Goal: Task Accomplishment & Management: Manage account settings

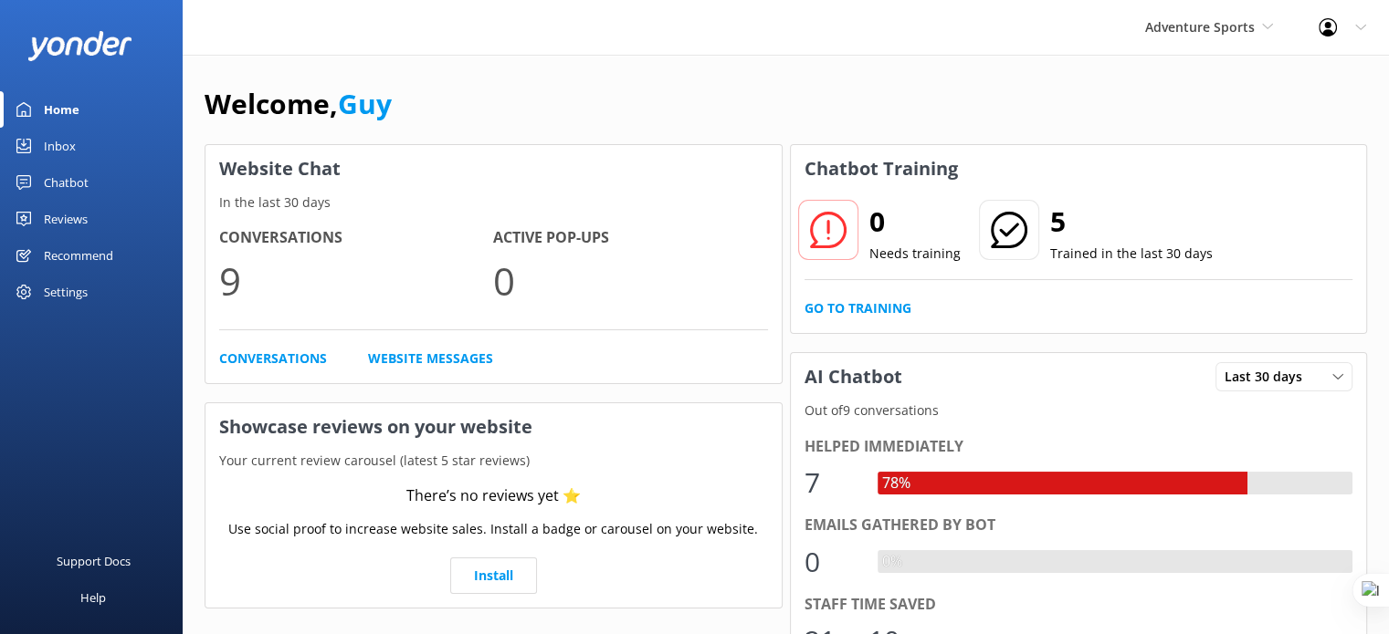
click at [69, 217] on div "Reviews" at bounding box center [66, 219] width 44 height 37
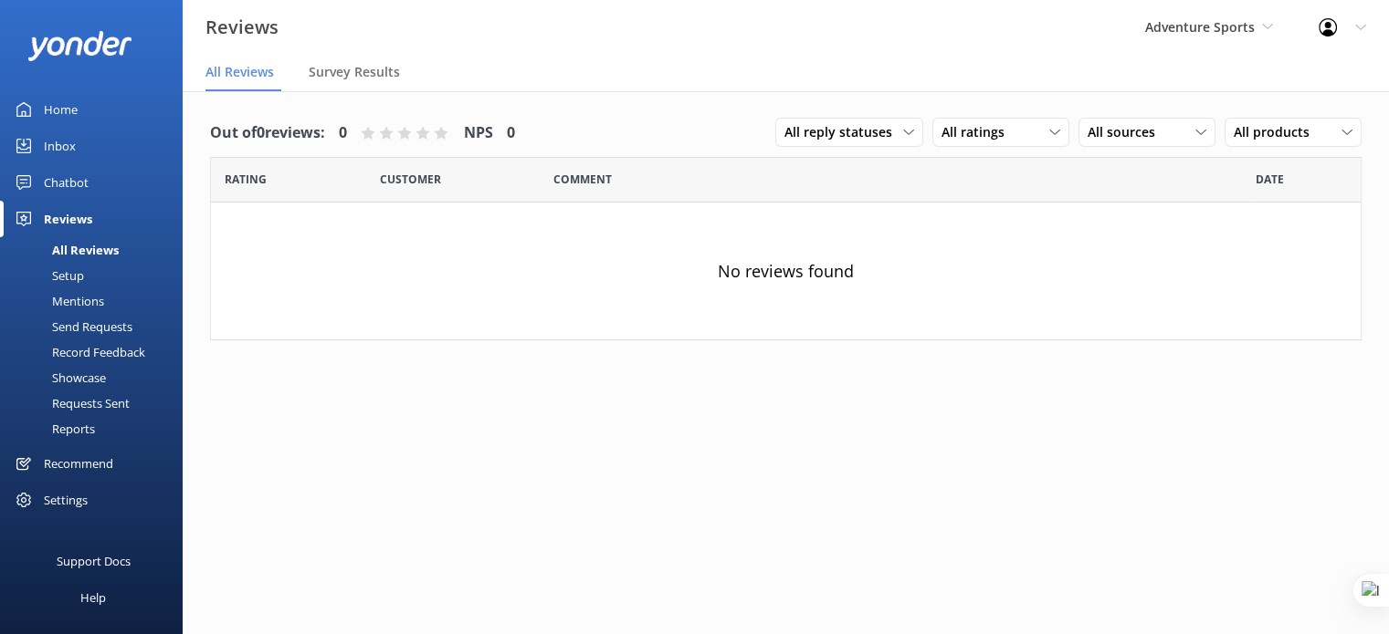
click at [53, 112] on div "Home" at bounding box center [61, 109] width 34 height 37
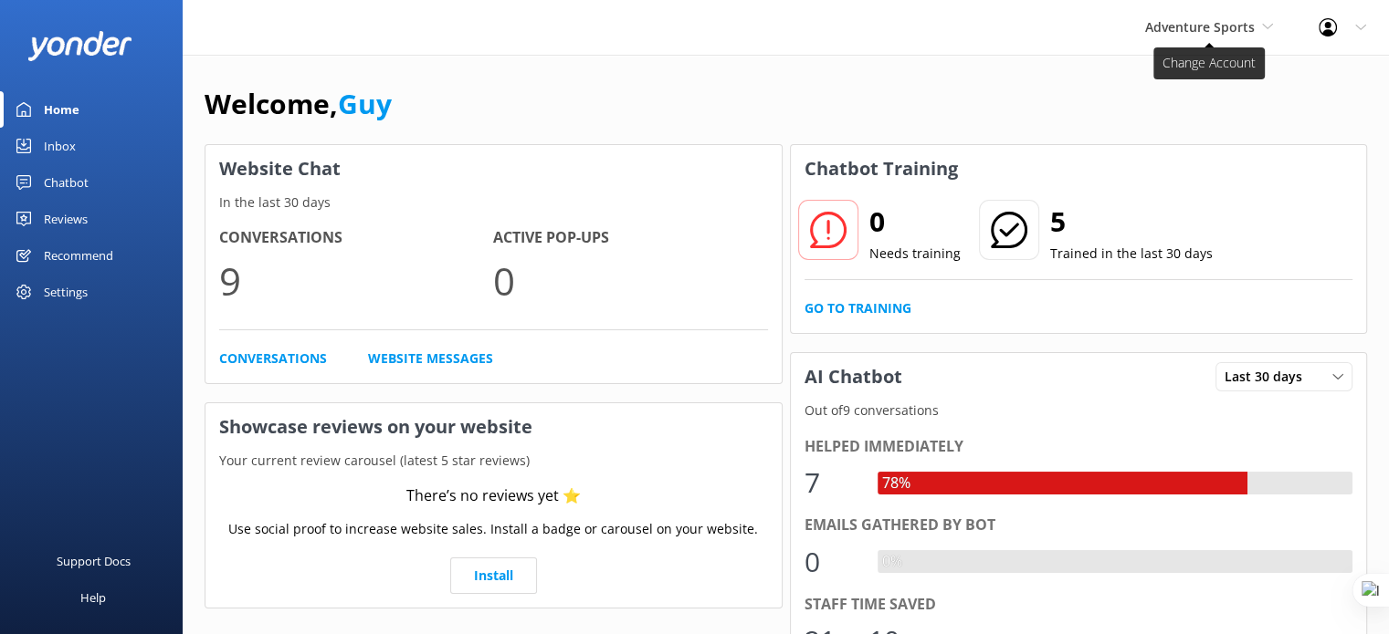
click at [1199, 26] on span "Adventure Sports" at bounding box center [1200, 26] width 110 height 17
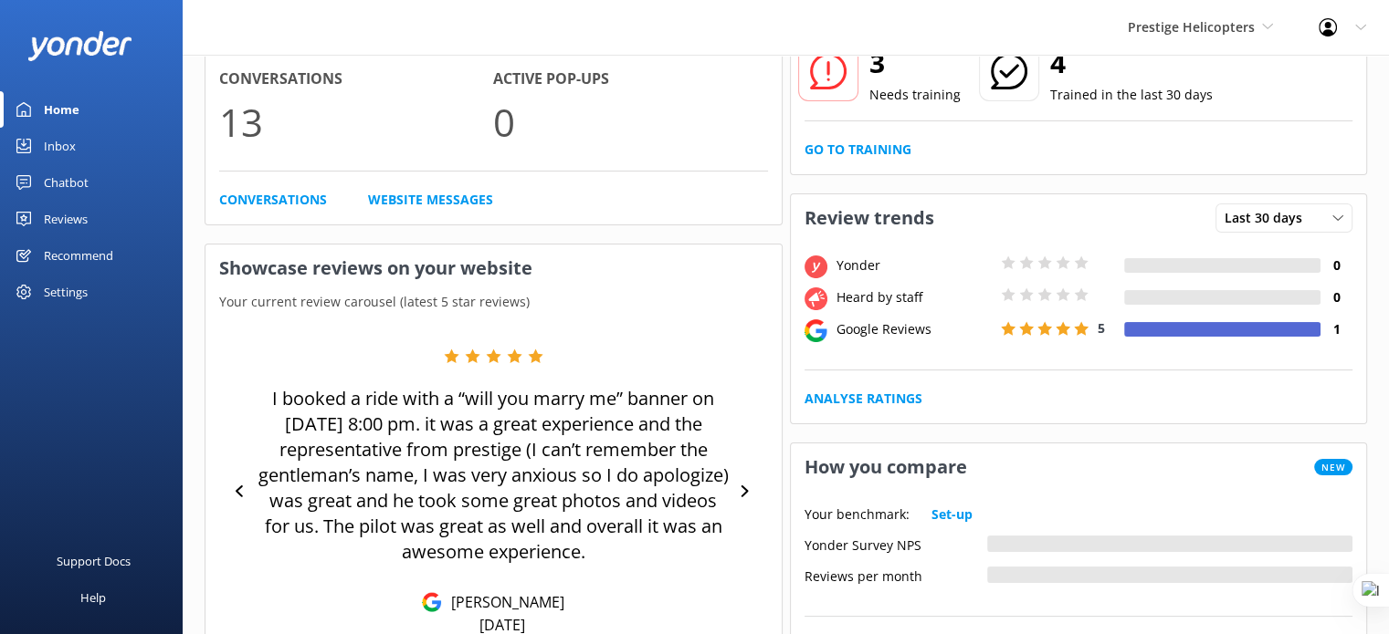
scroll to position [160, 0]
drag, startPoint x: 72, startPoint y: 210, endPoint x: 132, endPoint y: 219, distance: 60.9
click at [72, 210] on div "Reviews" at bounding box center [66, 219] width 44 height 37
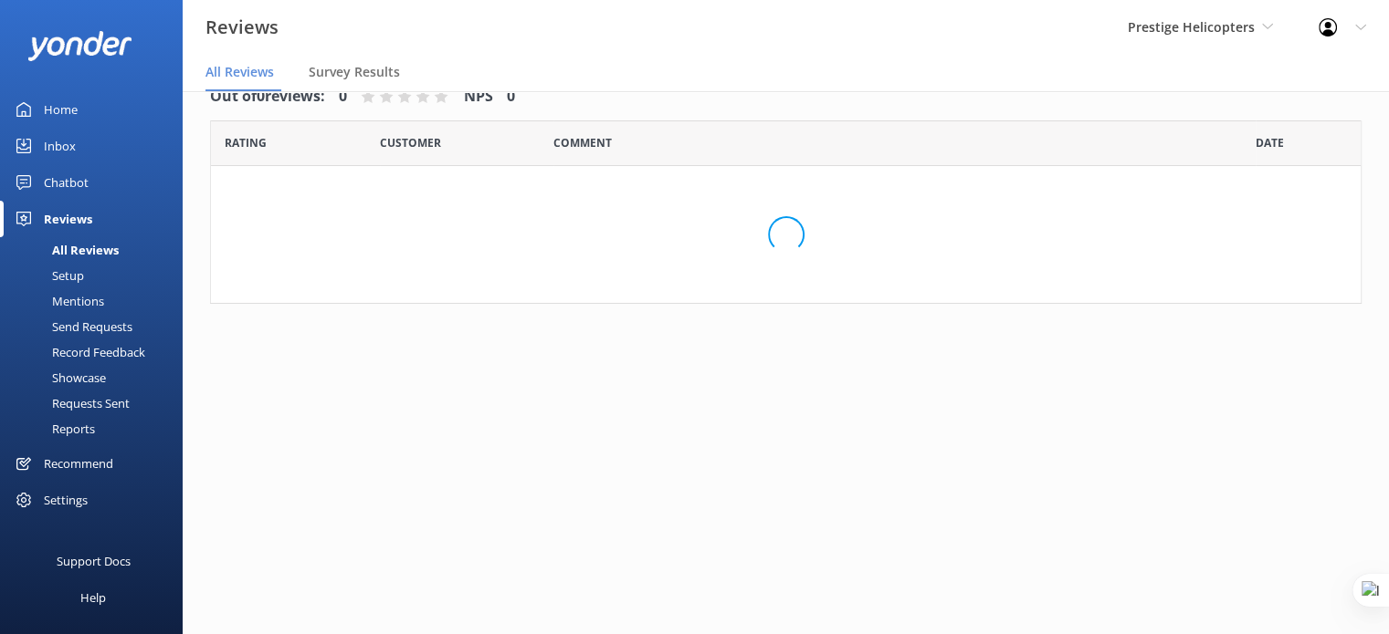
scroll to position [37, 0]
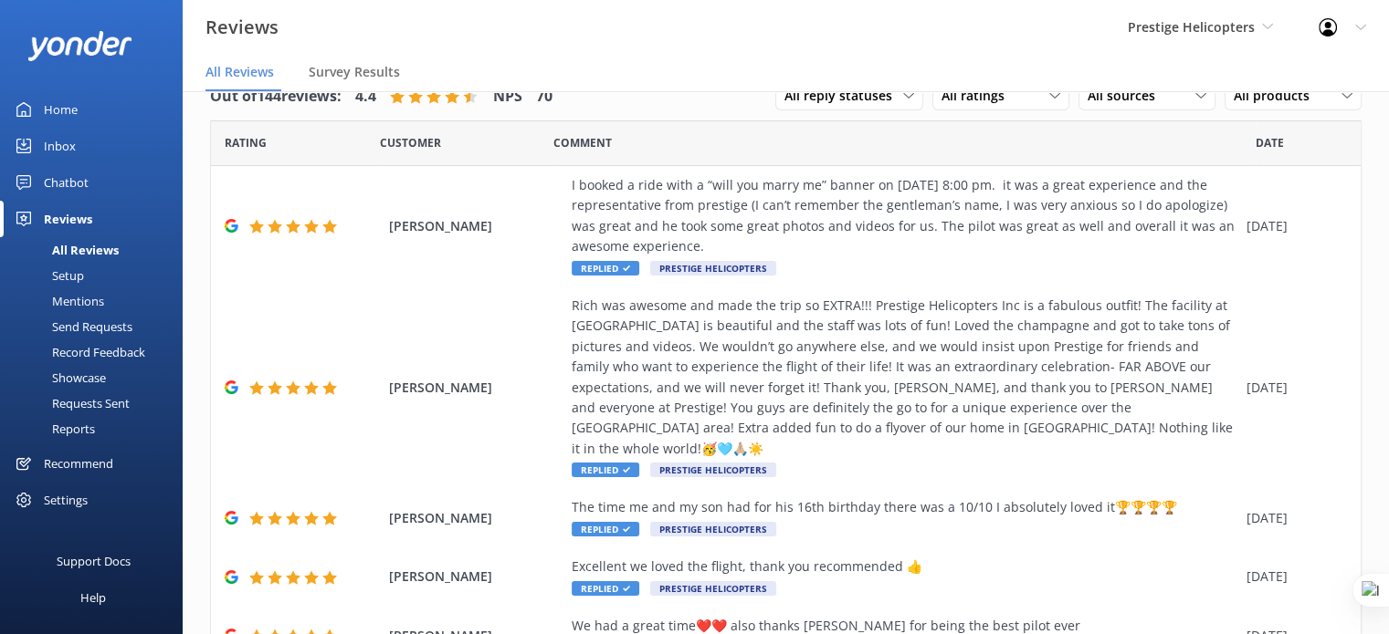
click at [68, 268] on div "Setup" at bounding box center [47, 276] width 73 height 26
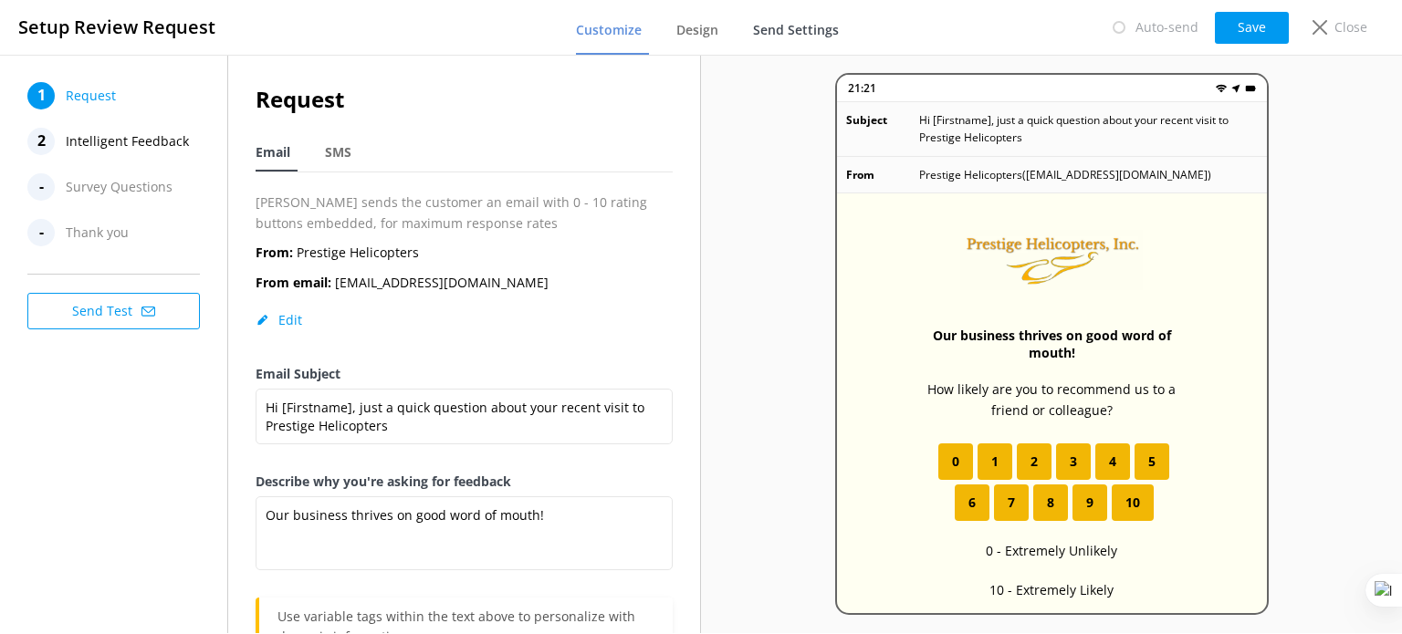
click at [795, 31] on span "Send Settings" at bounding box center [796, 30] width 86 height 18
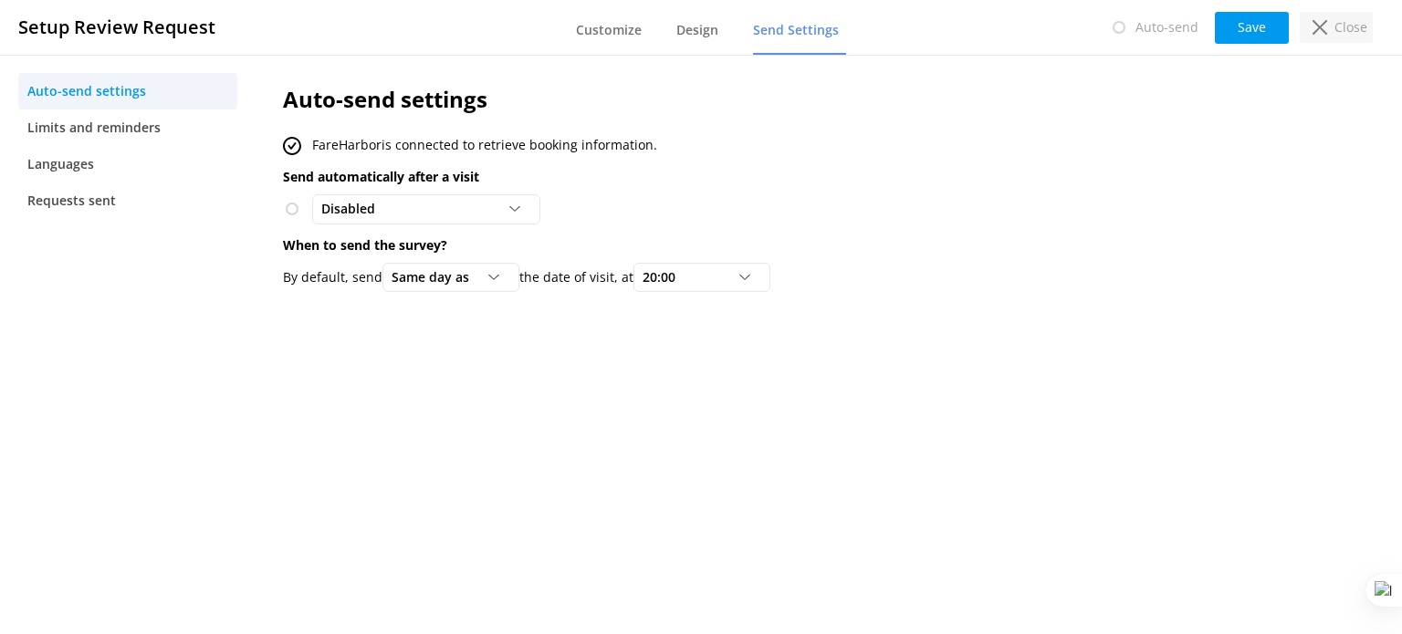
click at [1324, 32] on use at bounding box center [1320, 27] width 15 height 15
